Goal: Information Seeking & Learning: Learn about a topic

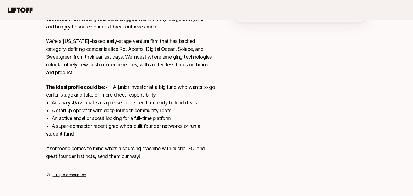
scroll to position [150, 0]
click at [134, 117] on p "The ideal profile could be: • A junior investor at a big fund who wants to go e…" at bounding box center [130, 110] width 169 height 55
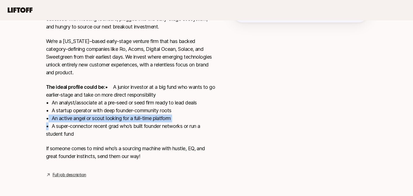
click at [134, 117] on p "The ideal profile could be: • A junior investor at a big fund who wants to go e…" at bounding box center [130, 110] width 169 height 55
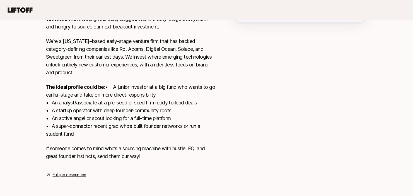
click at [134, 117] on p "The ideal profile could be: • A junior investor at a big fund who wants to go e…" at bounding box center [130, 110] width 169 height 55
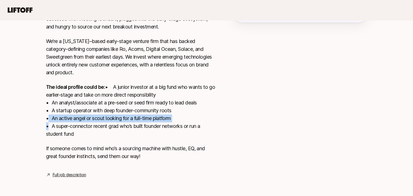
click at [134, 117] on p "The ideal profile could be: • A junior investor at a big fund who wants to go e…" at bounding box center [130, 110] width 169 height 55
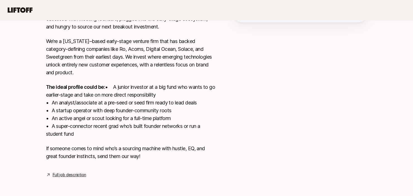
click at [137, 111] on p "The ideal profile could be: • A junior investor at a big fund who wants to go e…" at bounding box center [130, 110] width 169 height 55
click at [144, 97] on p "The ideal profile could be: • A junior investor at a big fund who wants to go e…" at bounding box center [130, 110] width 169 height 55
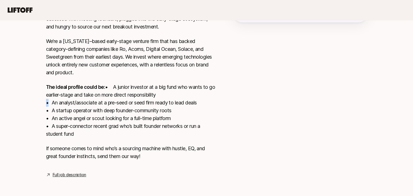
click at [144, 97] on p "The ideal profile could be: • A junior investor at a big fund who wants to go e…" at bounding box center [130, 110] width 169 height 55
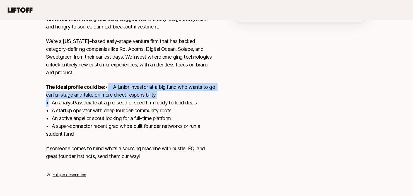
click at [144, 97] on p "The ideal profile could be: • A junior investor at a big fund who wants to go e…" at bounding box center [130, 110] width 169 height 55
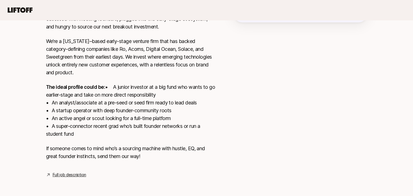
click at [143, 101] on p "The ideal profile could be: • A junior investor at a big fund who wants to go e…" at bounding box center [130, 110] width 169 height 55
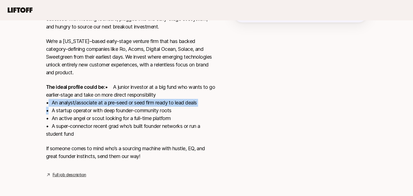
click at [143, 101] on p "The ideal profile could be: • A junior investor at a big fund who wants to go e…" at bounding box center [130, 110] width 169 height 55
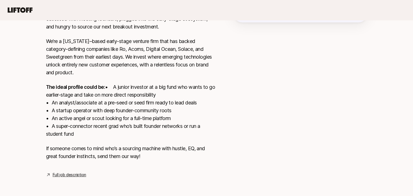
click at [168, 86] on p "The ideal profile could be: • A junior investor at a big fund who wants to go e…" at bounding box center [130, 110] width 169 height 55
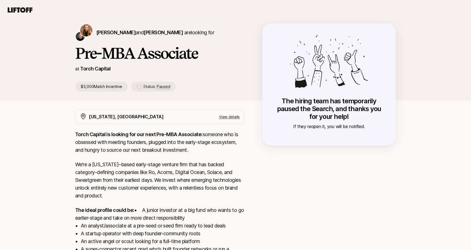
scroll to position [0, 0]
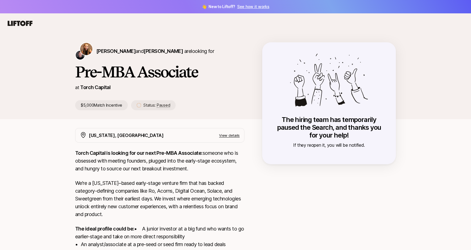
click at [226, 136] on p "View details" at bounding box center [229, 136] width 21 height 6
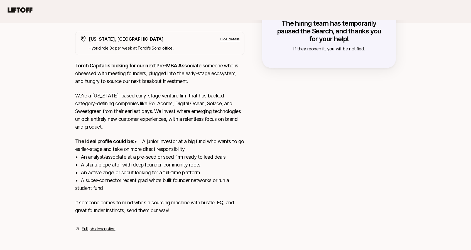
scroll to position [104, 0]
